Goal: Information Seeking & Learning: Learn about a topic

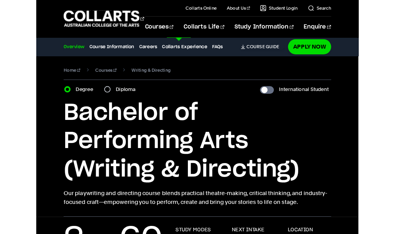
scroll to position [11, 0]
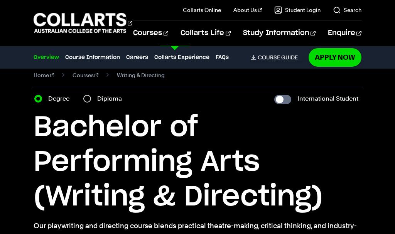
click at [251, 194] on link "Writing & Directing" at bounding box center [239, 193] width 73 height 9
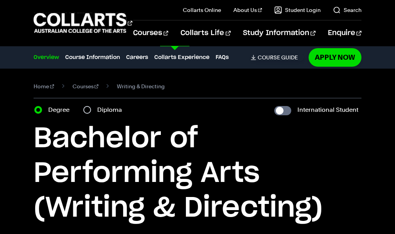
click at [239, 166] on link "Screen & Media" at bounding box center [239, 165] width 73 height 9
